Goal: Transaction & Acquisition: Purchase product/service

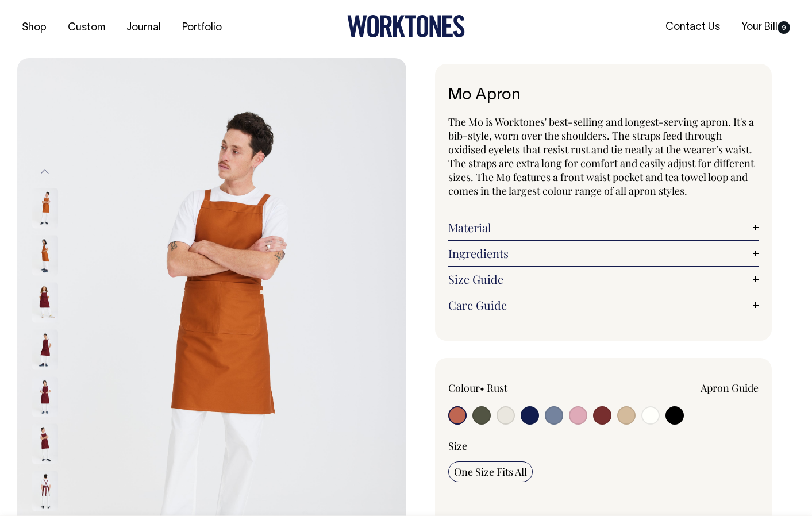
scroll to position [2, 0]
click at [478, 417] on input "radio" at bounding box center [482, 415] width 18 height 18
radio input "true"
select select "Olive"
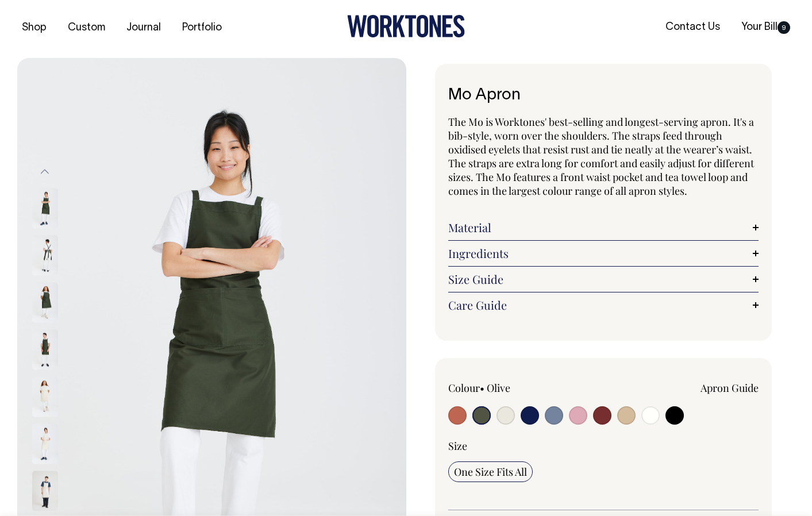
click at [631, 418] on input "radio" at bounding box center [626, 415] width 18 height 18
radio input "true"
select select "Khaki"
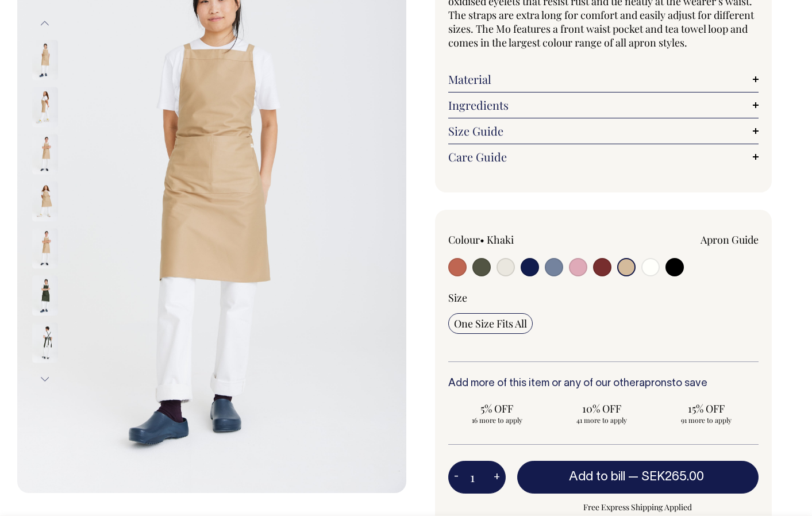
scroll to position [151, 0]
